Goal: Check status: Check status

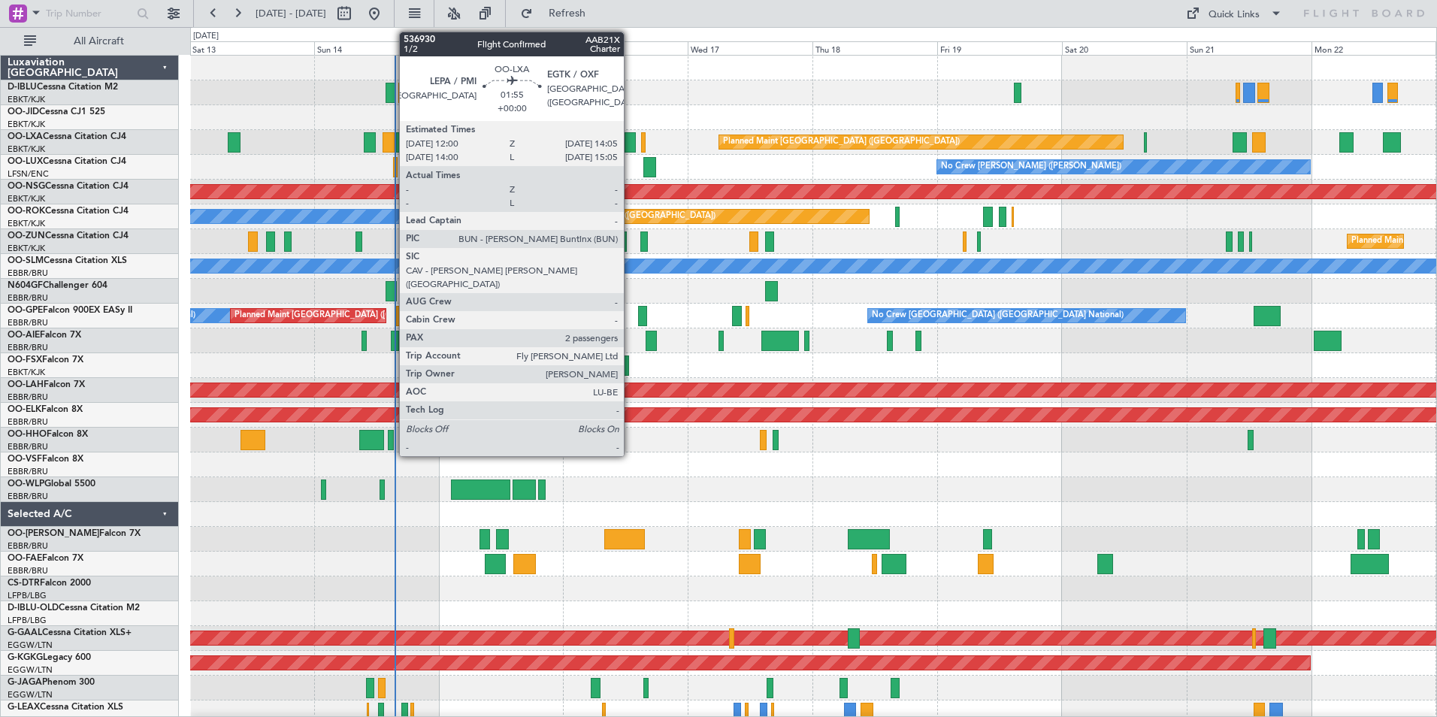
click at [630, 138] on div at bounding box center [629, 142] width 11 height 20
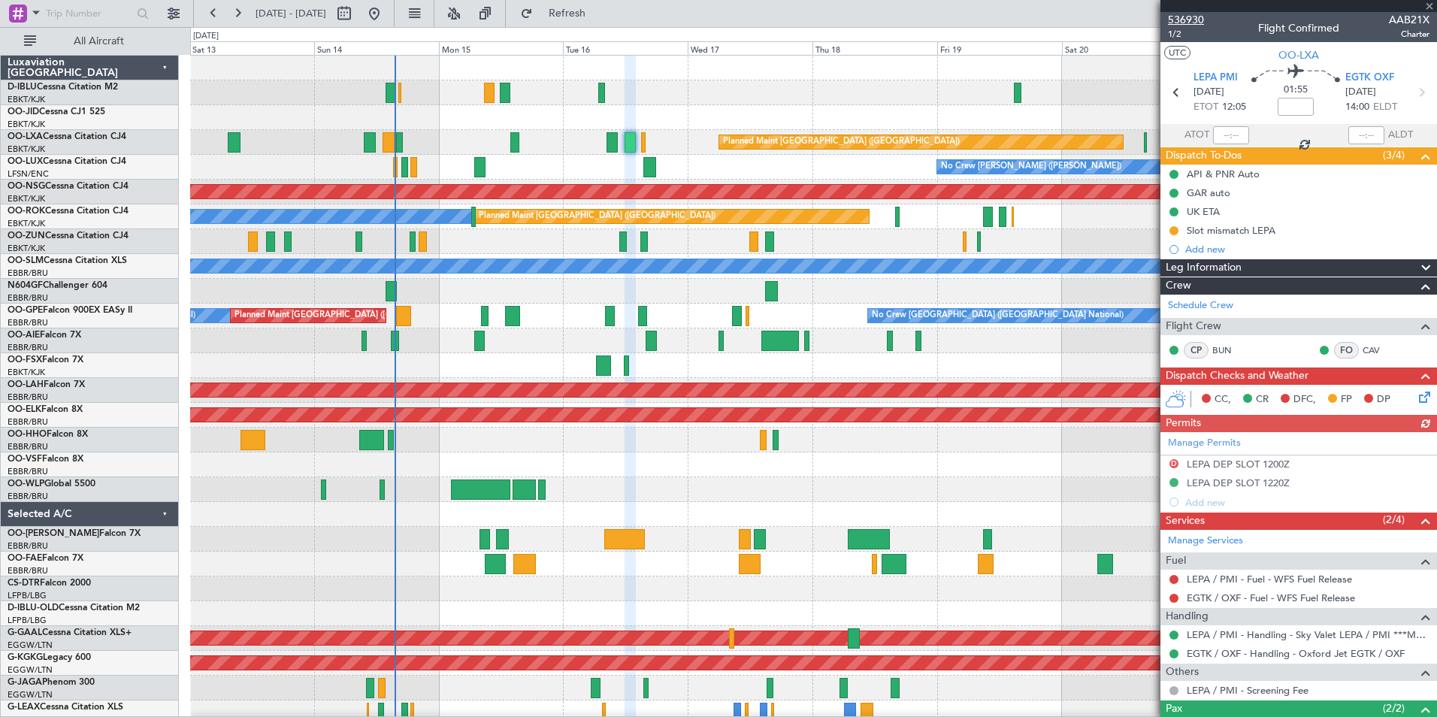
click at [1193, 20] on span "536930" at bounding box center [1186, 20] width 36 height 16
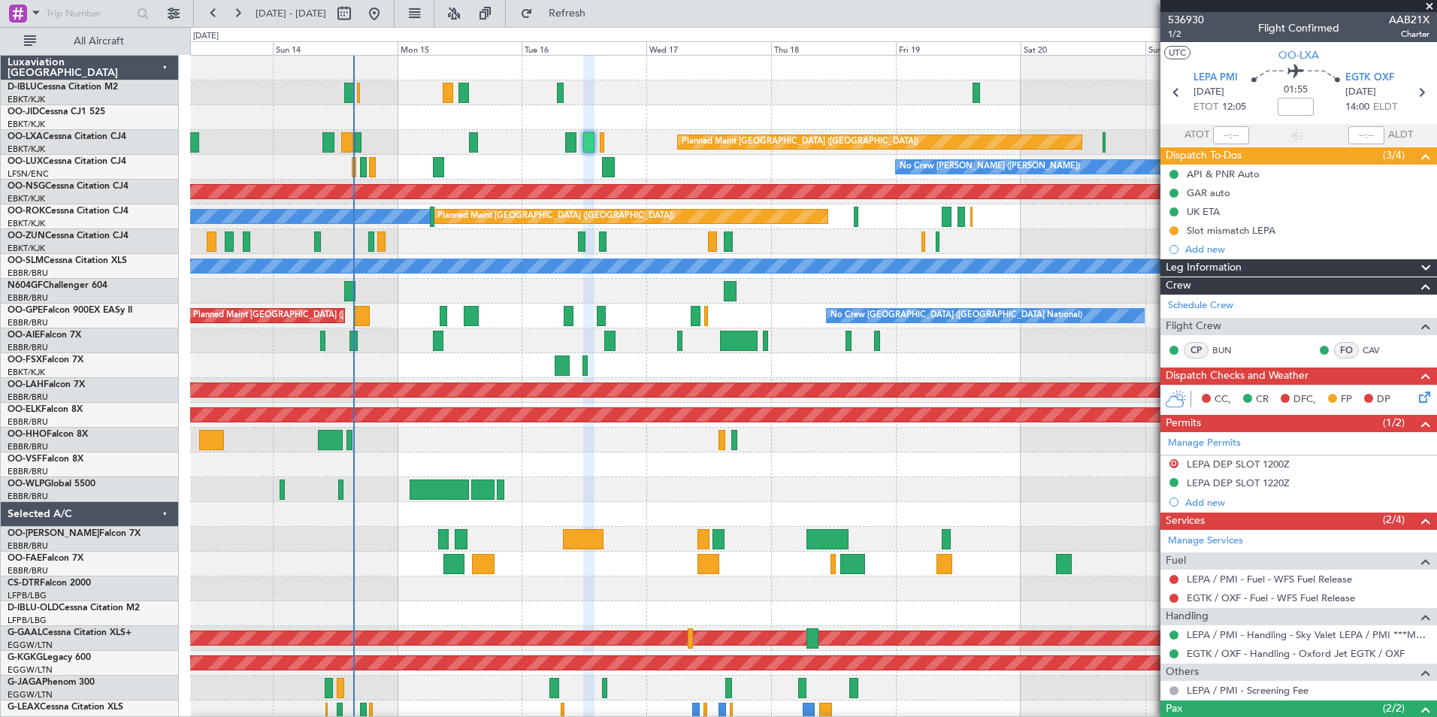
click at [664, 498] on div at bounding box center [813, 489] width 1246 height 25
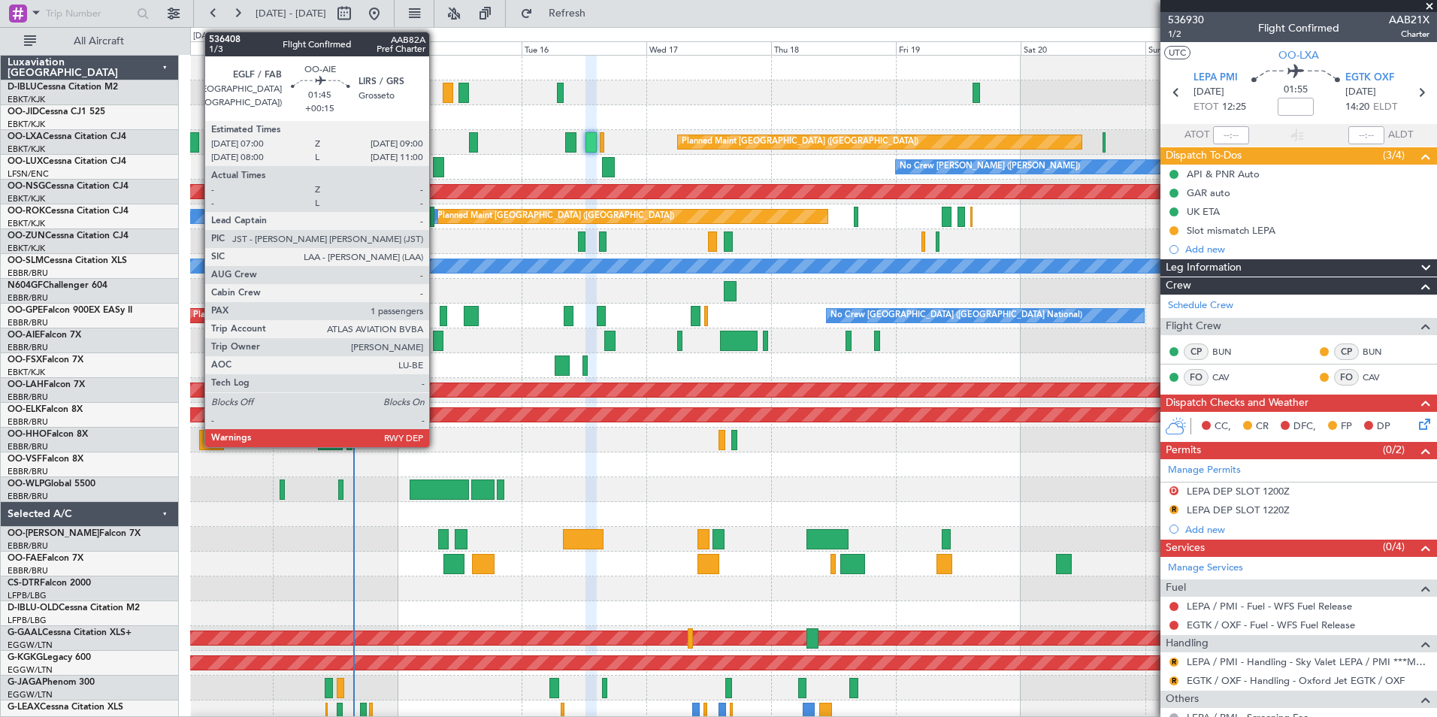
click at [436, 344] on div at bounding box center [438, 341] width 11 height 20
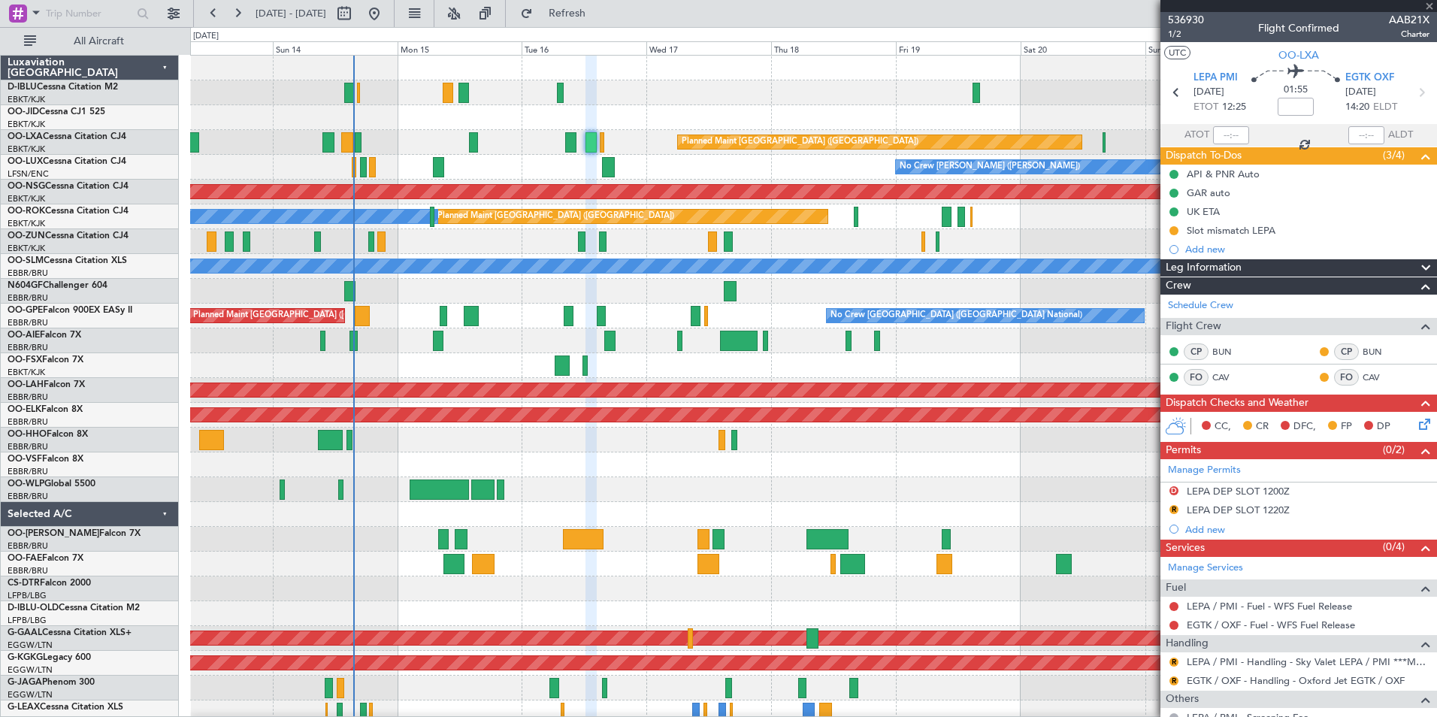
type input "+00:15"
type input "1"
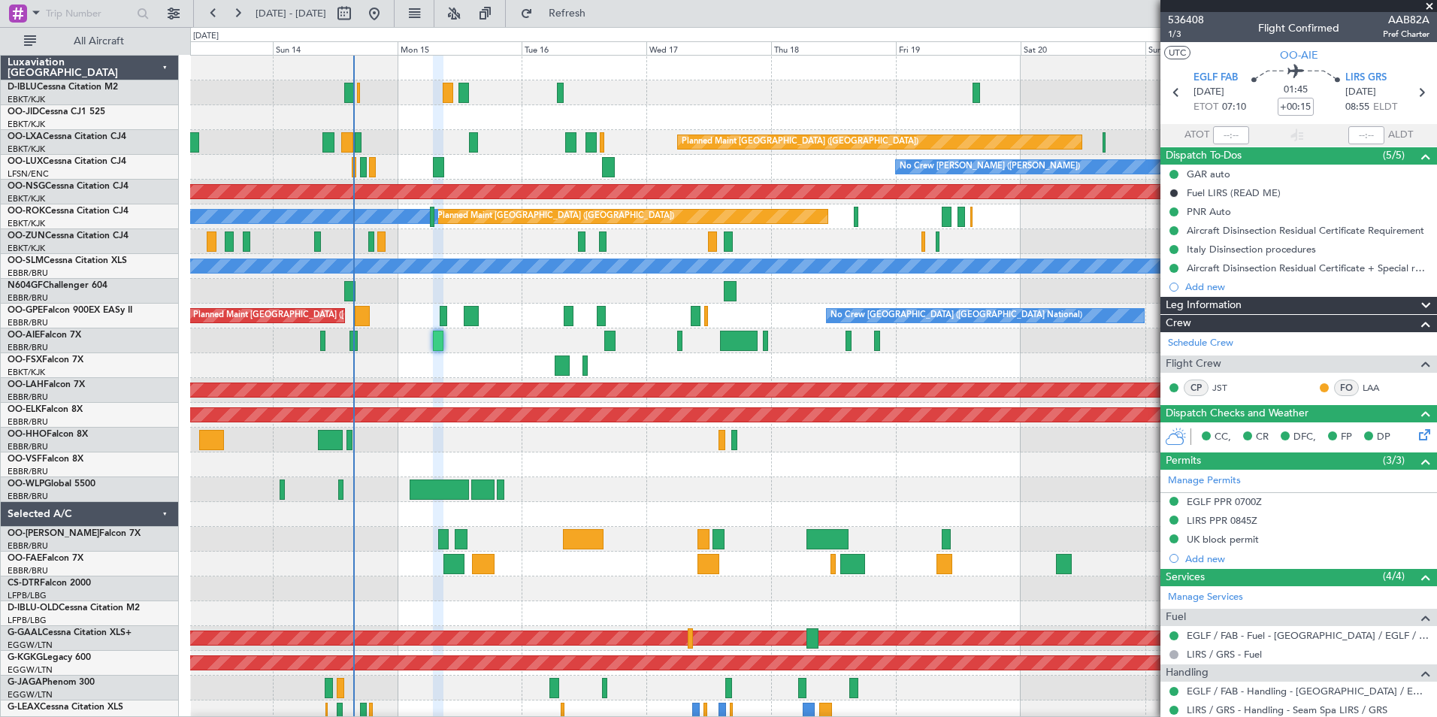
click at [404, 506] on div "No Crew [GEOGRAPHIC_DATA] ([GEOGRAPHIC_DATA] National) Planned Maint [GEOGRAPHI…" at bounding box center [813, 552] width 1246 height 992
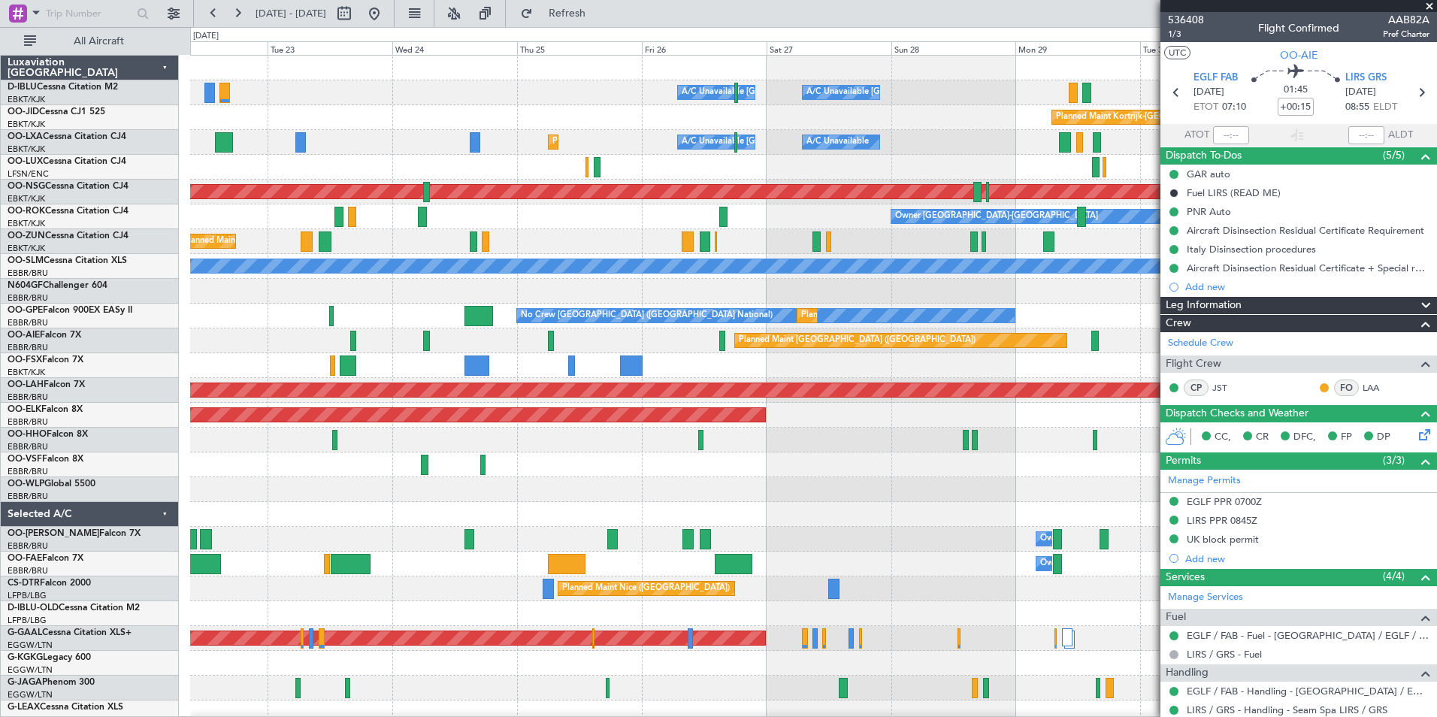
click at [459, 543] on div "A/C Unavailable [GEOGRAPHIC_DATA] ([GEOGRAPHIC_DATA] National) A/C Unavailable …" at bounding box center [813, 552] width 1246 height 992
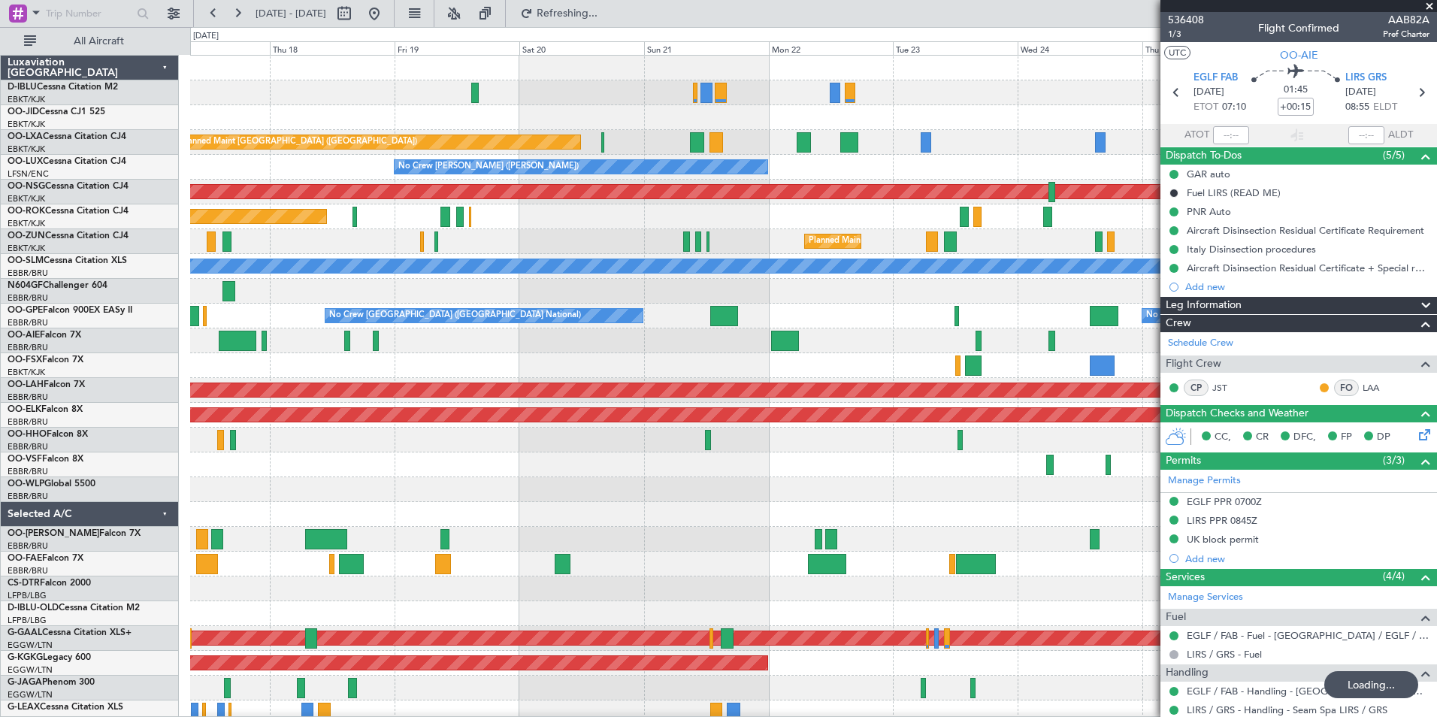
click at [1023, 494] on div at bounding box center [813, 489] width 1246 height 25
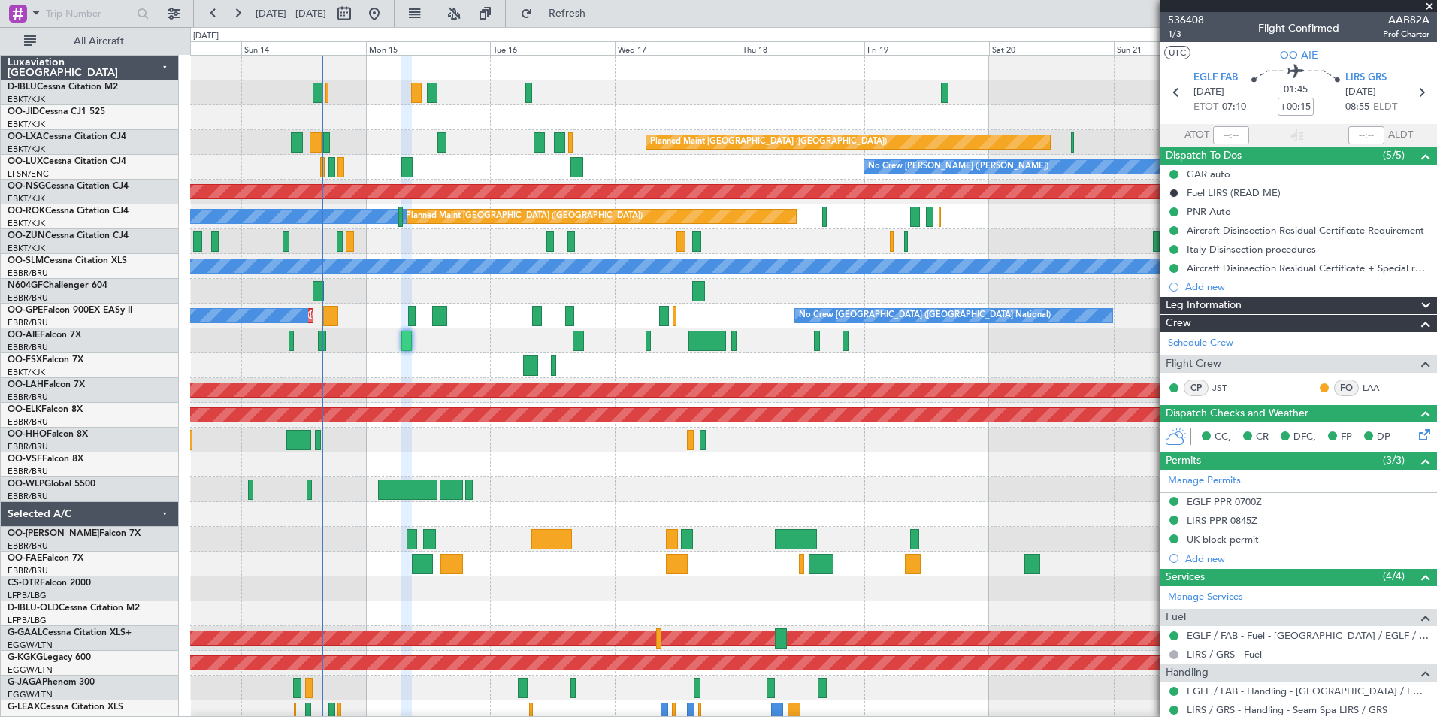
click at [1054, 105] on div "No Crew [GEOGRAPHIC_DATA] ([GEOGRAPHIC_DATA] National) Planned Maint [GEOGRAPHI…" at bounding box center [813, 552] width 1246 height 992
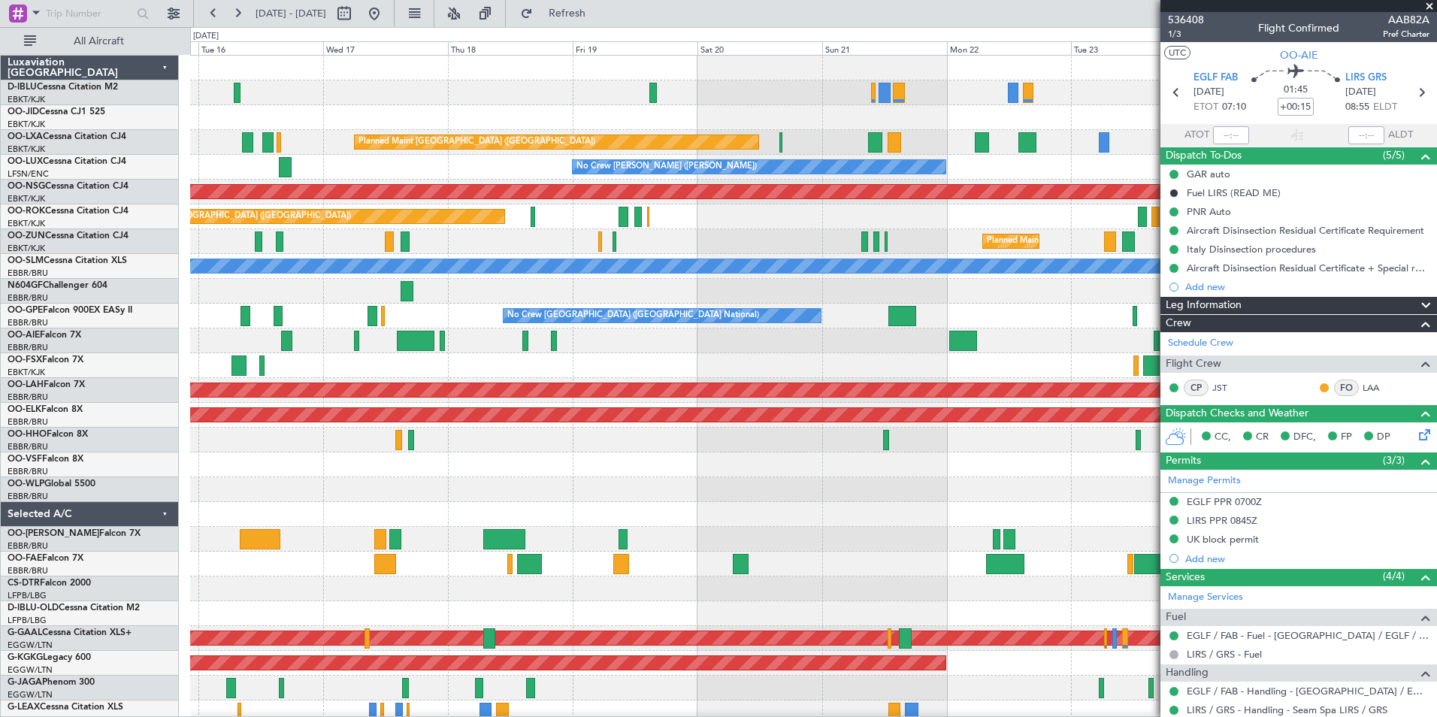
click at [439, 156] on div "A/C Unavailable [GEOGRAPHIC_DATA] ([GEOGRAPHIC_DATA] National) A/C Unavailable …" at bounding box center [813, 552] width 1246 height 992
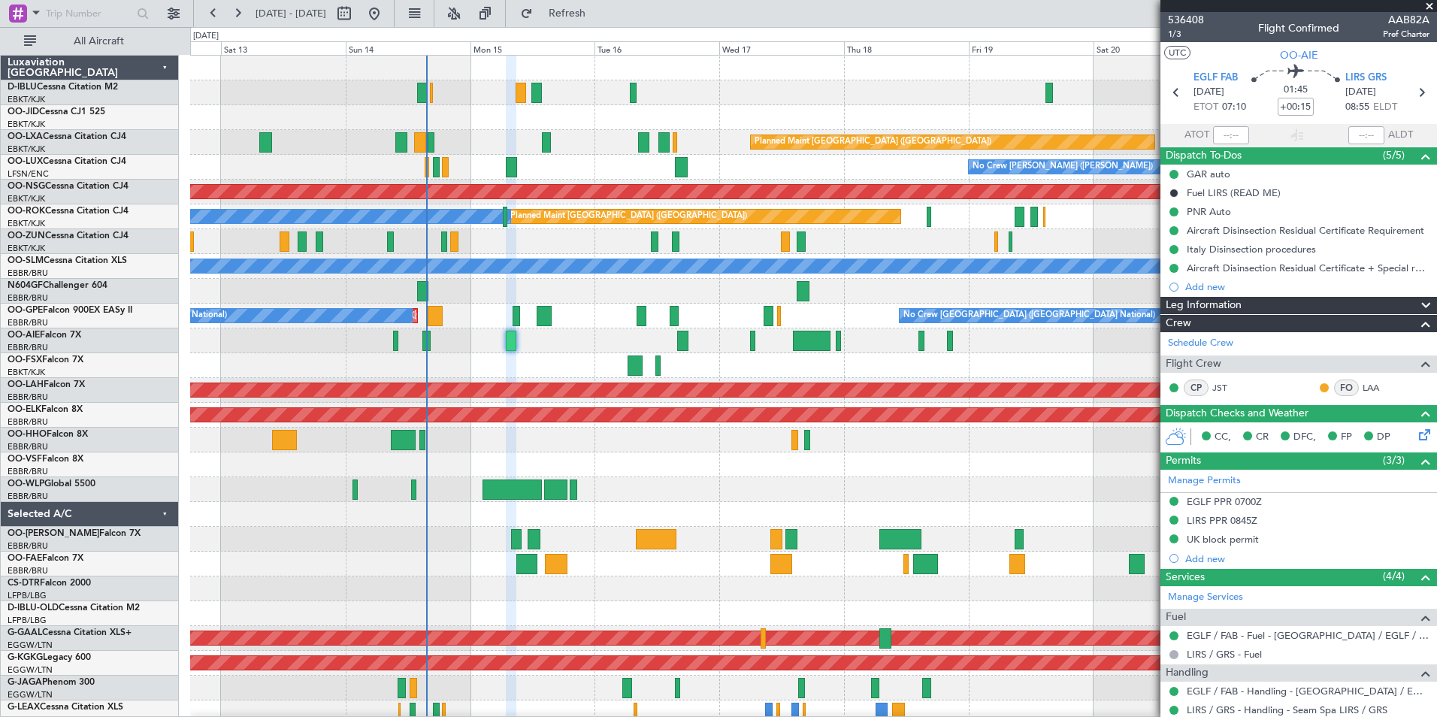
click at [1046, 256] on div "No Crew [GEOGRAPHIC_DATA] ([GEOGRAPHIC_DATA] National) Planned Maint [GEOGRAPHI…" at bounding box center [813, 552] width 1246 height 992
click at [519, 276] on div "No Crew [GEOGRAPHIC_DATA] ([GEOGRAPHIC_DATA] National) Planned Maint [GEOGRAPHI…" at bounding box center [813, 552] width 1246 height 992
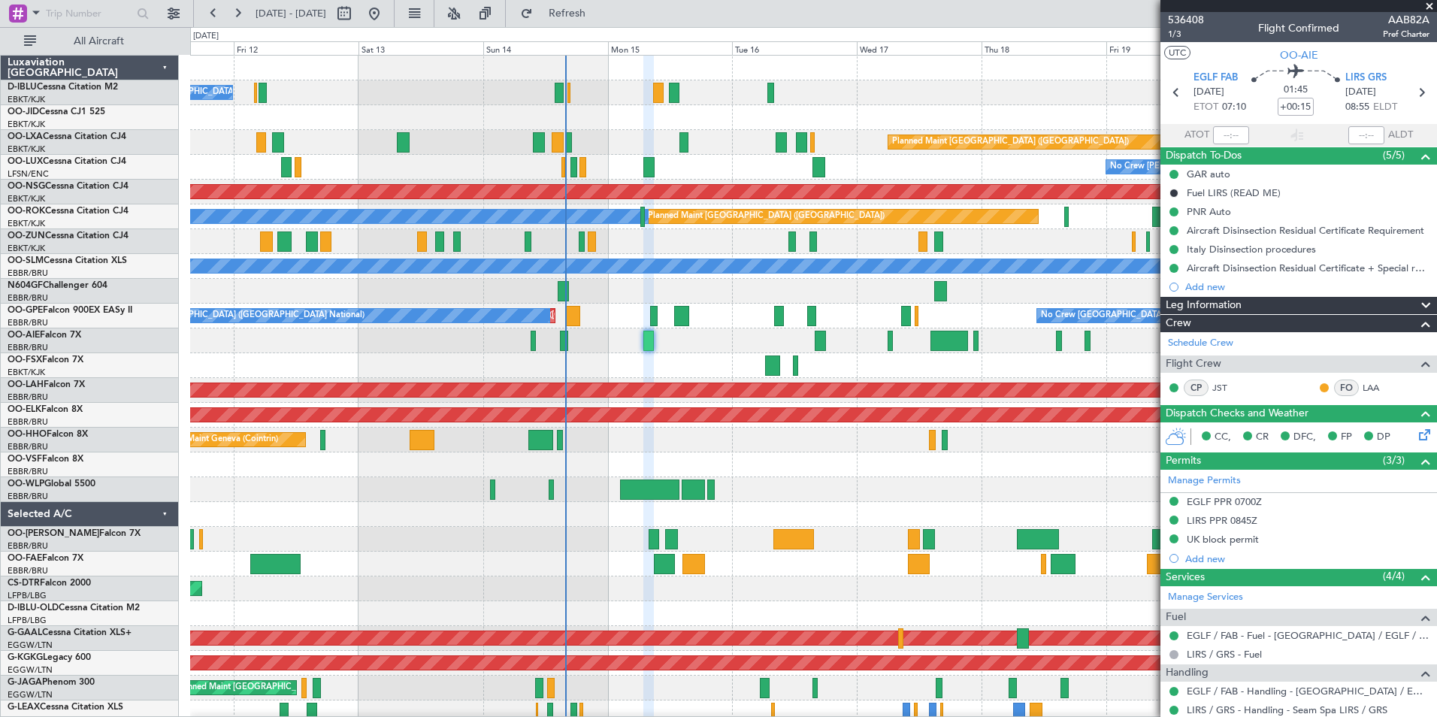
click at [837, 348] on div "No Crew [GEOGRAPHIC_DATA] ([GEOGRAPHIC_DATA] National) Planned Maint [GEOGRAPHI…" at bounding box center [813, 552] width 1246 height 992
